Goal: Information Seeking & Learning: Learn about a topic

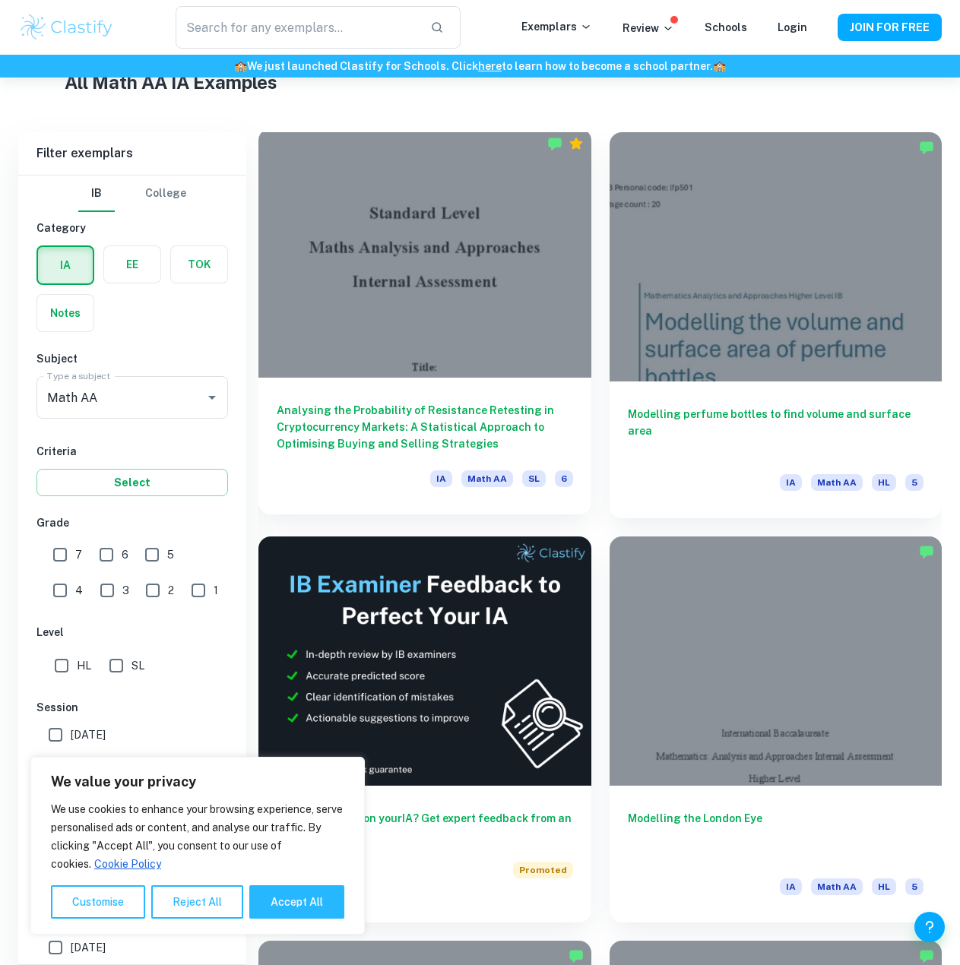
scroll to position [608, 0]
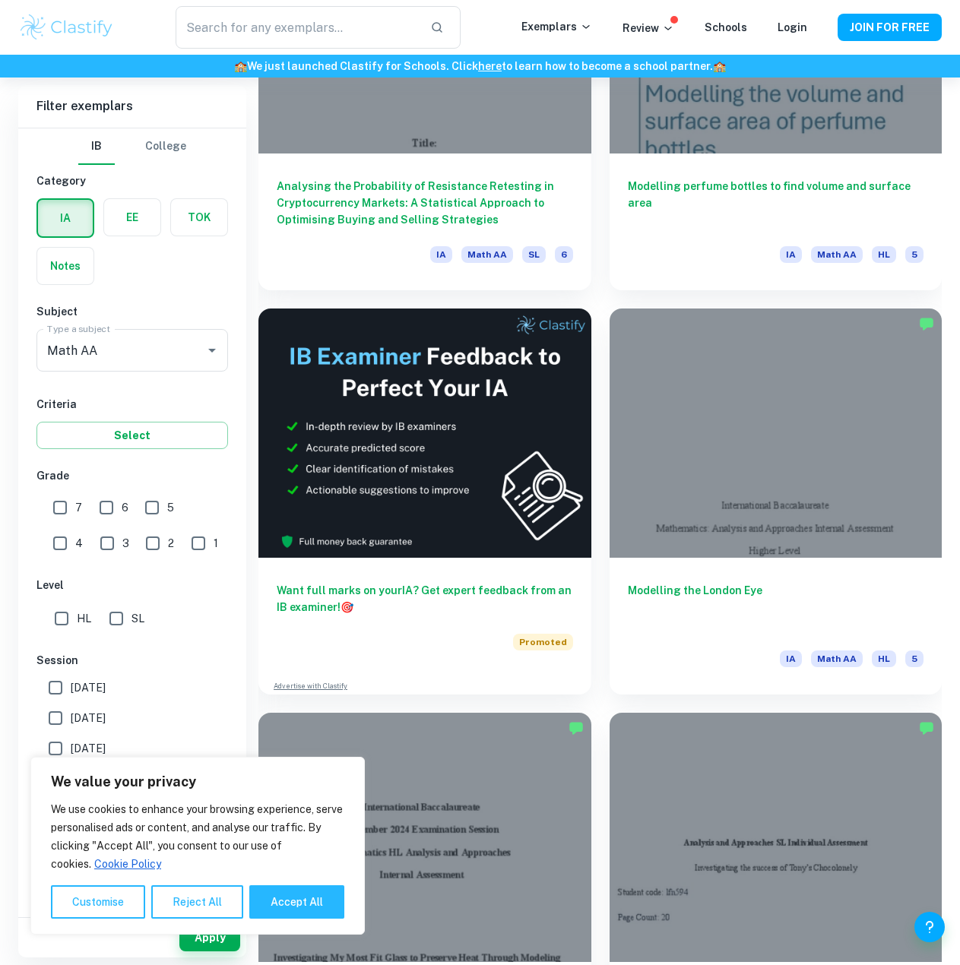
click at [66, 613] on input "HL" at bounding box center [61, 619] width 30 height 30
checkbox input "true"
click at [267, 904] on button "Accept All" at bounding box center [296, 902] width 95 height 33
checkbox input "true"
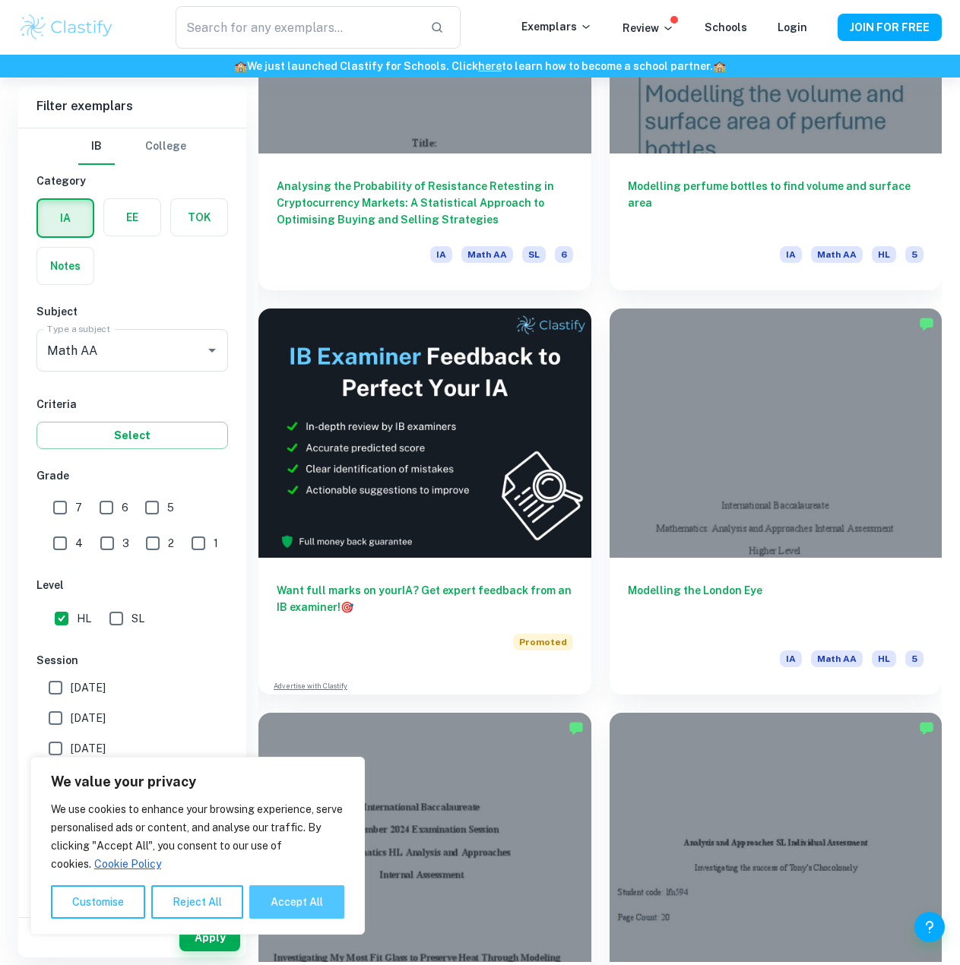
checkbox input "true"
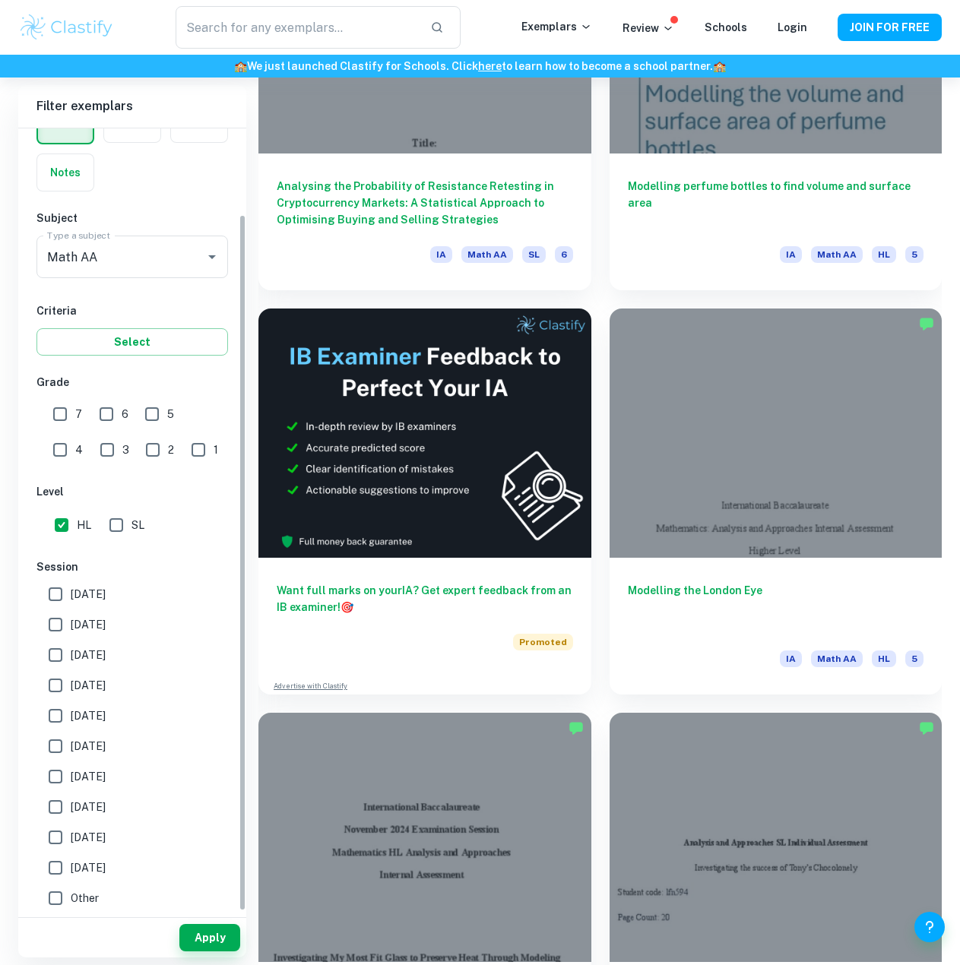
scroll to position [96, 0]
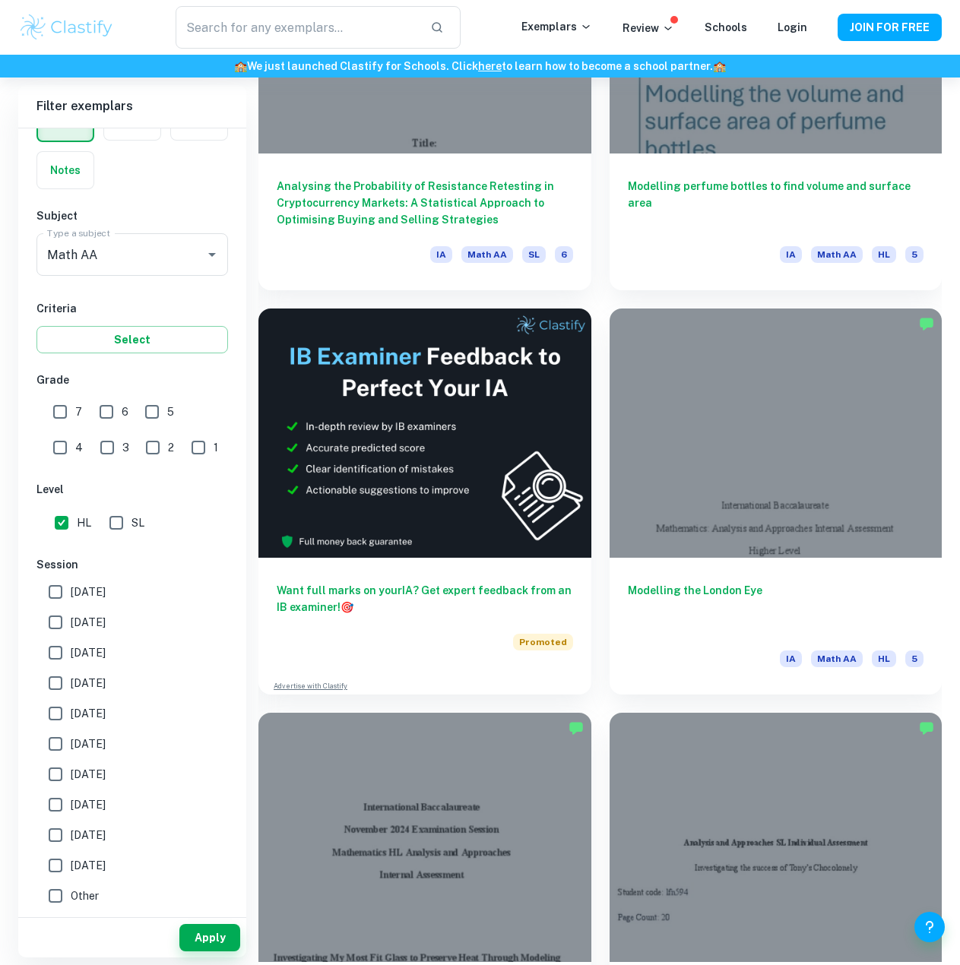
click at [58, 590] on input "[DATE]" at bounding box center [55, 592] width 30 height 30
checkbox input "true"
click at [211, 940] on button "Apply" at bounding box center [209, 937] width 61 height 27
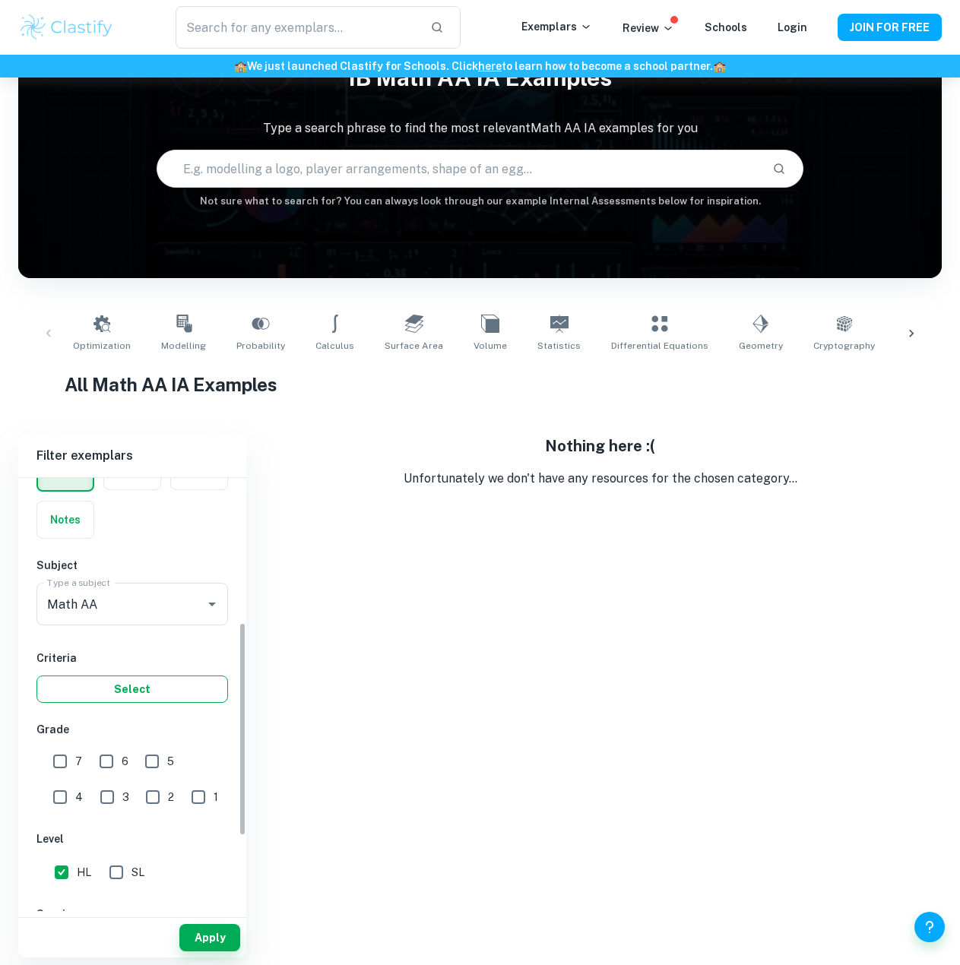
scroll to position [445, 0]
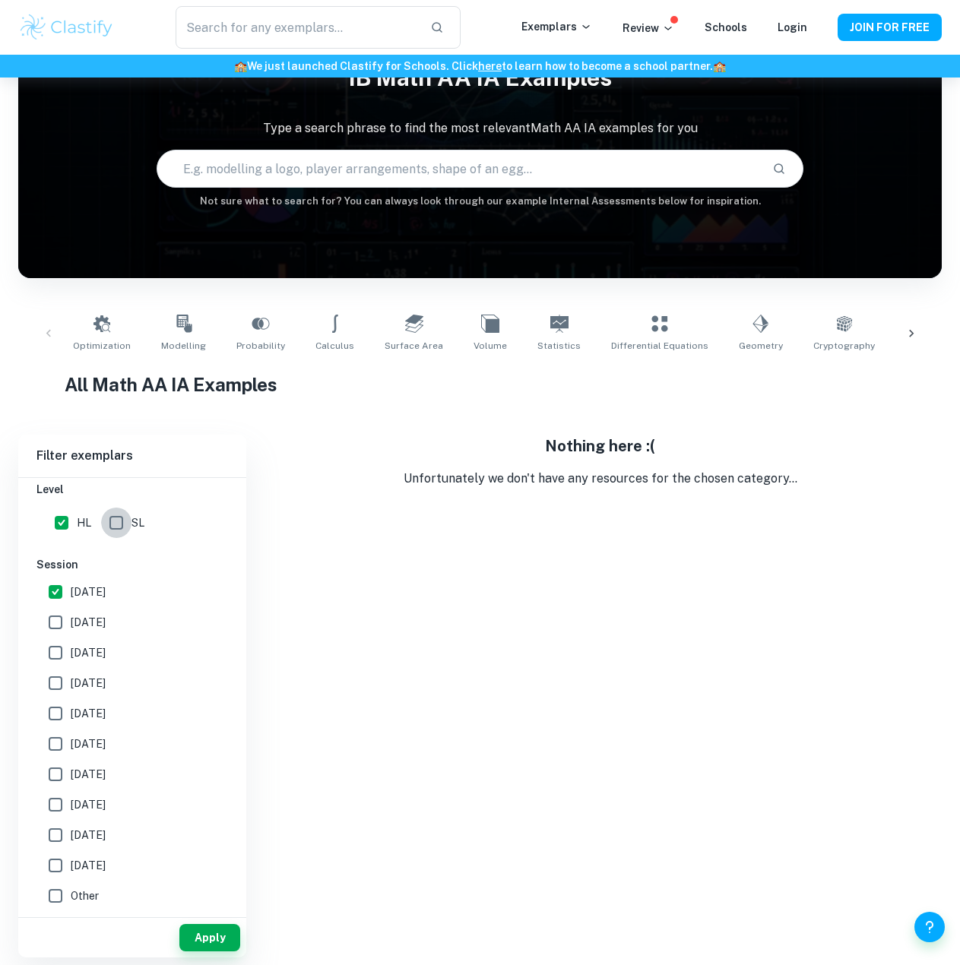
click at [116, 512] on input "SL" at bounding box center [116, 523] width 30 height 30
checkbox input "true"
click at [76, 591] on span "[DATE]" at bounding box center [88, 592] width 35 height 17
click at [71, 591] on input "[DATE]" at bounding box center [55, 592] width 30 height 30
checkbox input "false"
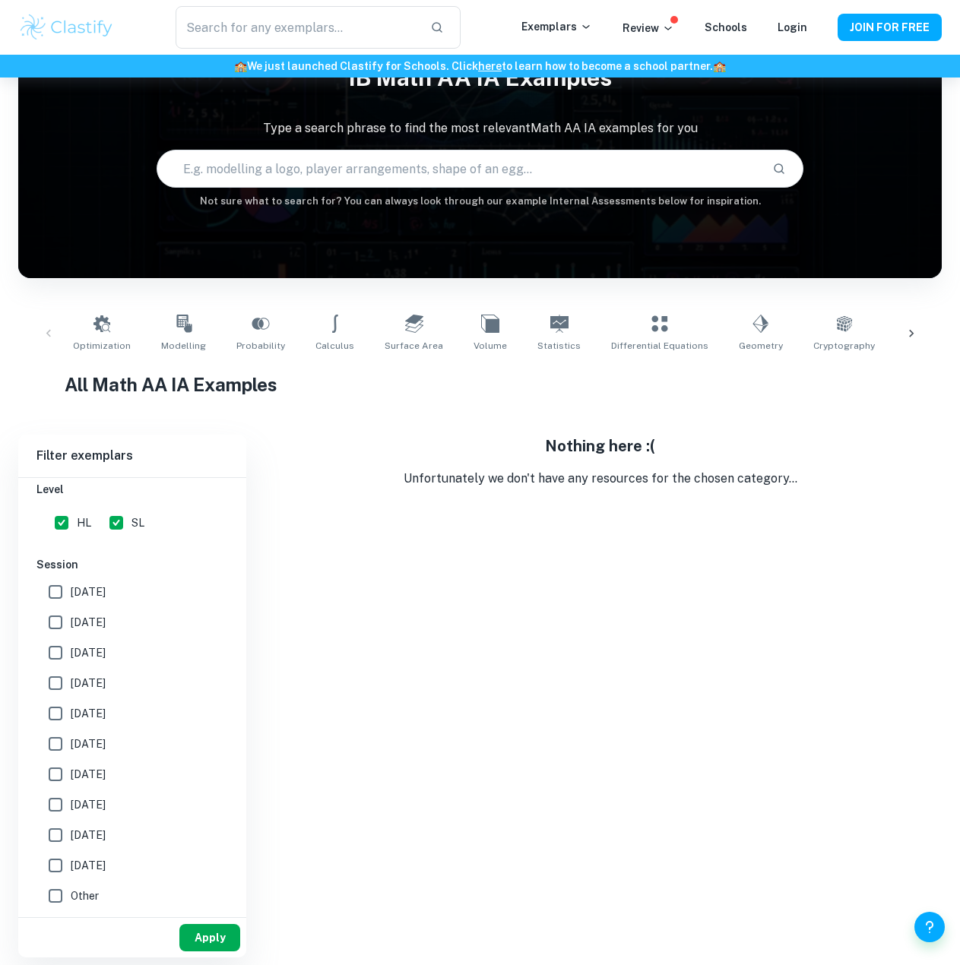
click at [228, 934] on button "Apply" at bounding box center [209, 937] width 61 height 27
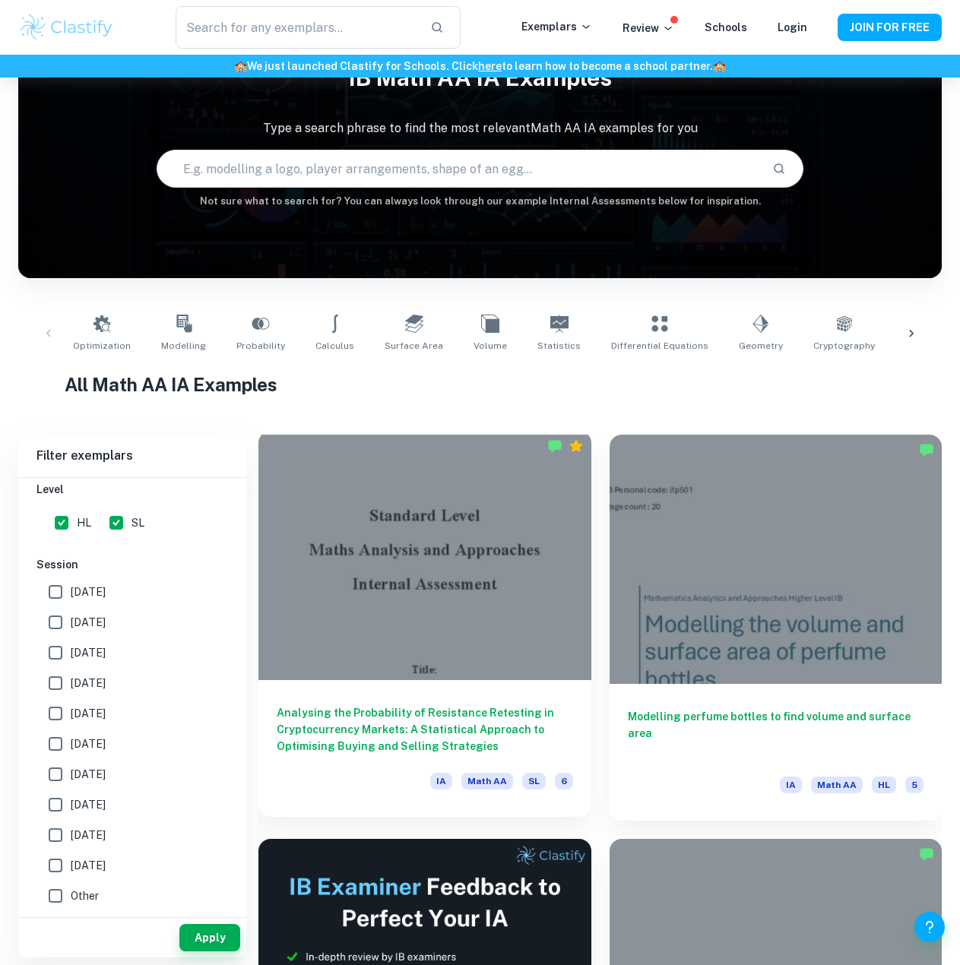
click at [435, 595] on div at bounding box center [424, 555] width 333 height 249
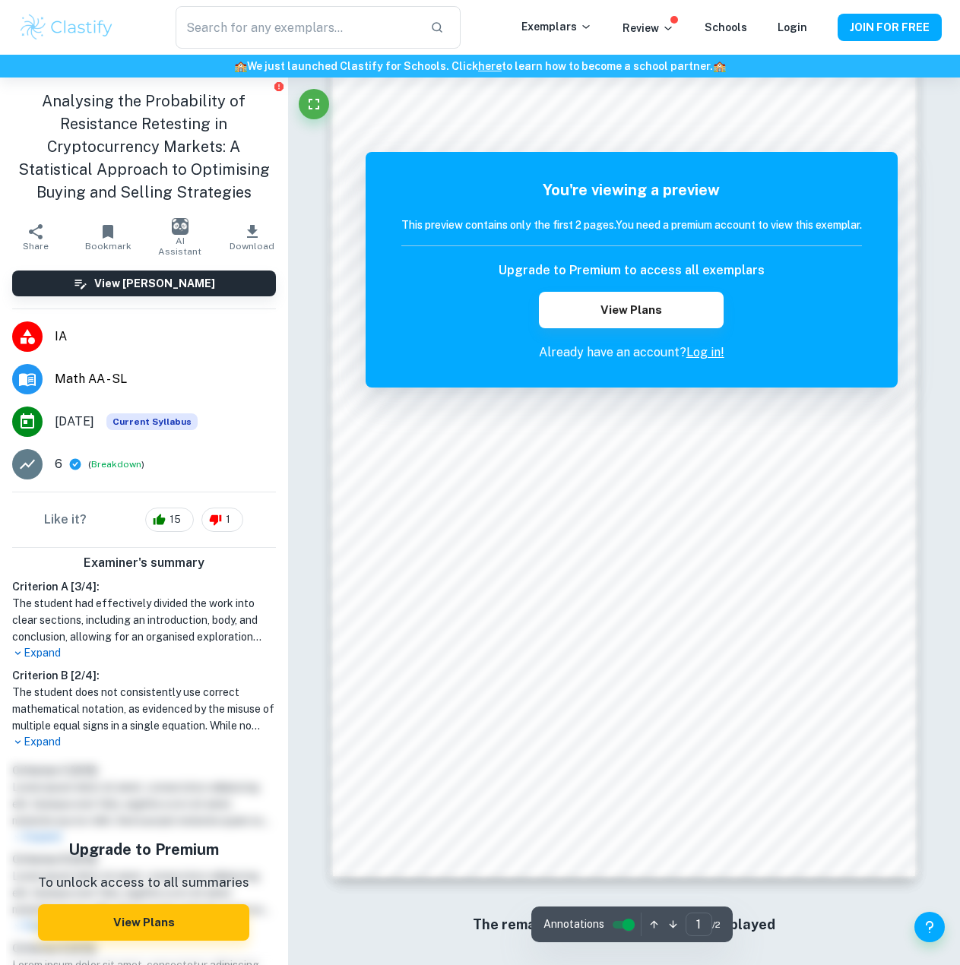
scroll to position [888, 0]
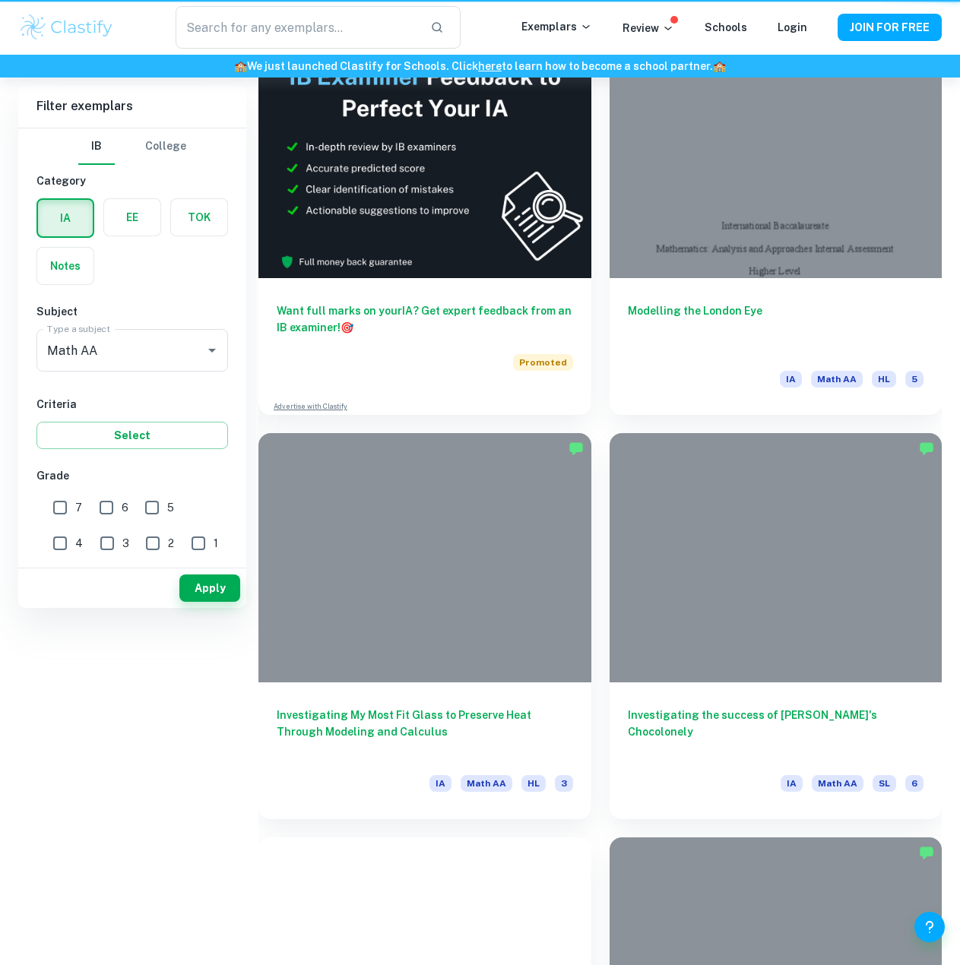
scroll to position [78, 0]
